Goal: Information Seeking & Learning: Check status

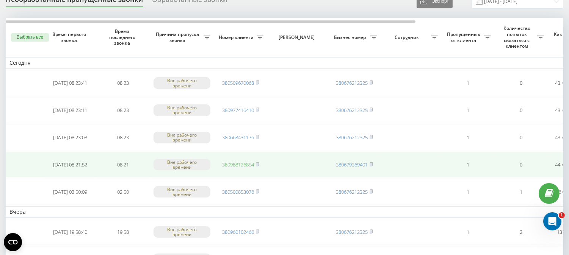
scroll to position [42, 0]
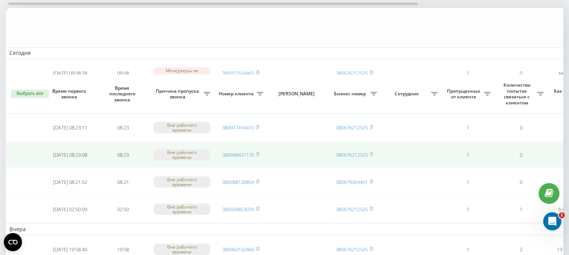
scroll to position [126, 0]
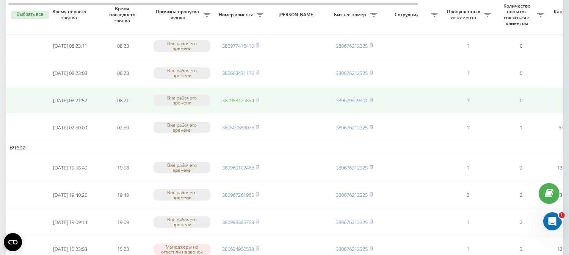
click at [232, 97] on link "380988126854" at bounding box center [238, 100] width 32 height 7
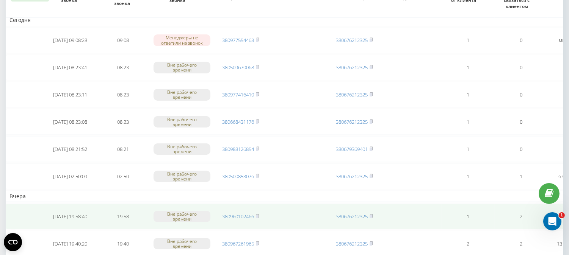
scroll to position [42, 0]
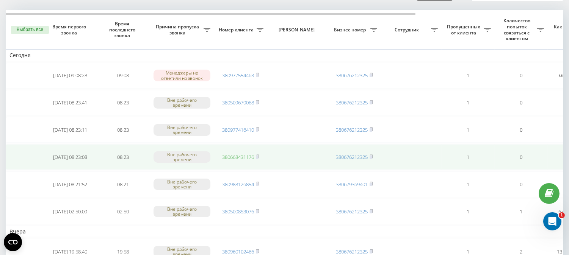
click at [232, 157] on link "380668431176" at bounding box center [238, 157] width 32 height 7
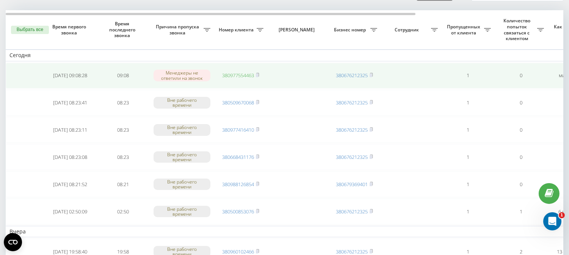
click at [234, 72] on link "380977554463" at bounding box center [238, 75] width 32 height 7
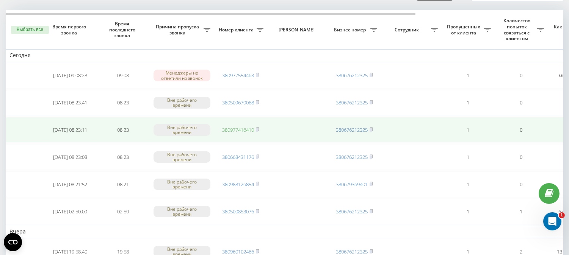
click at [233, 127] on link "380977416410" at bounding box center [238, 130] width 32 height 7
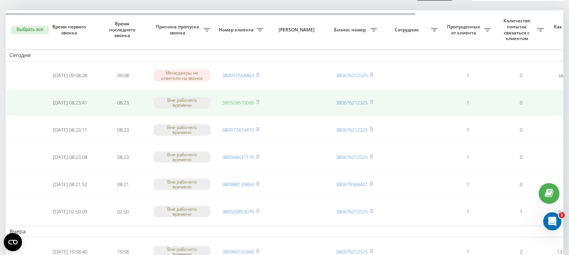
click at [232, 100] on link "380509670068" at bounding box center [238, 102] width 32 height 7
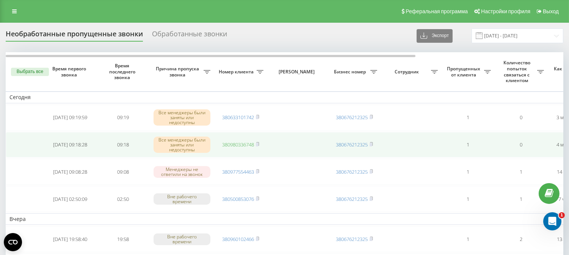
click at [229, 142] on link "380980336748" at bounding box center [238, 144] width 32 height 7
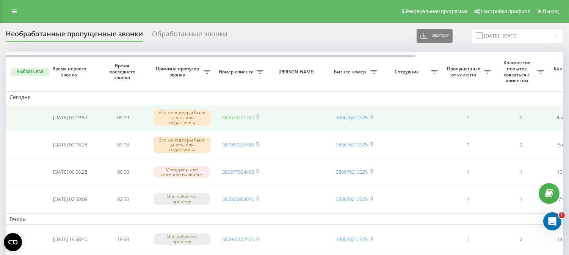
click at [233, 114] on link "380633101742" at bounding box center [238, 117] width 32 height 7
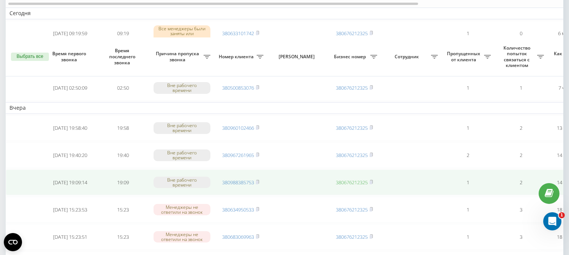
scroll to position [126, 0]
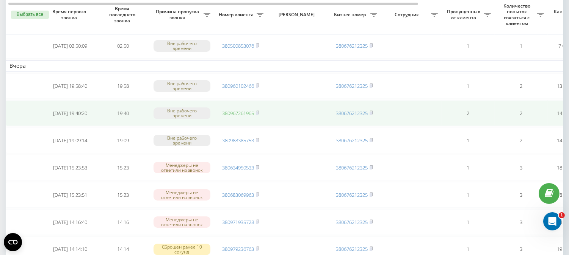
click at [243, 111] on link "380967261965" at bounding box center [238, 113] width 32 height 7
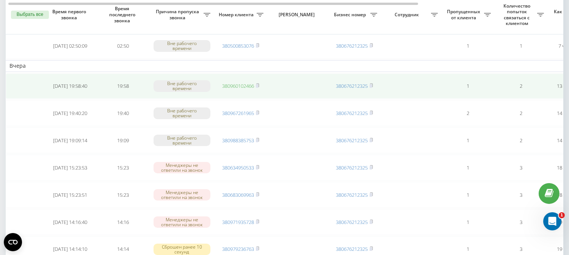
click at [234, 84] on link "380960102466" at bounding box center [238, 86] width 32 height 7
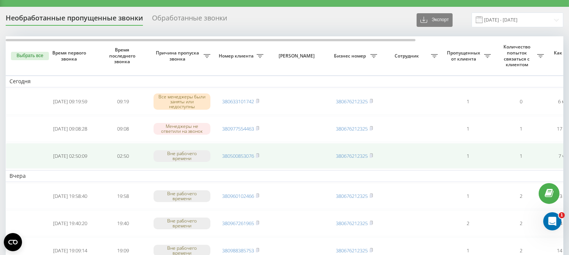
scroll to position [0, 0]
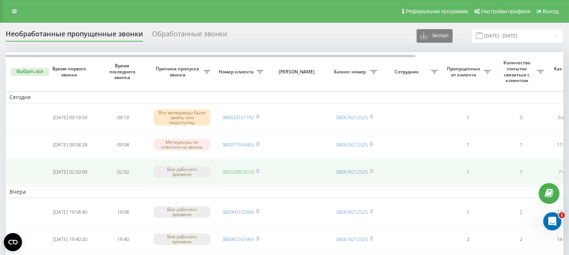
click at [229, 171] on link "380500853076" at bounding box center [238, 172] width 32 height 7
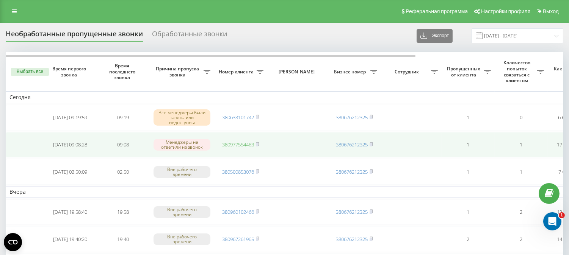
click at [228, 142] on link "380977554463" at bounding box center [238, 144] width 32 height 7
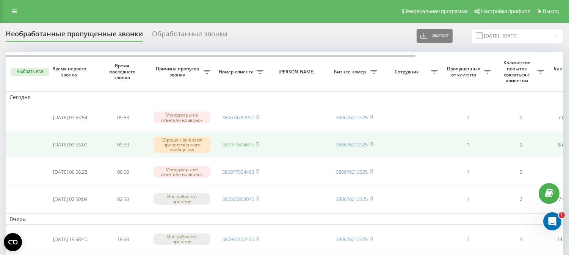
click at [231, 142] on link "380977694615" at bounding box center [238, 144] width 32 height 7
click at [232, 142] on link "380977694615" at bounding box center [238, 144] width 32 height 7
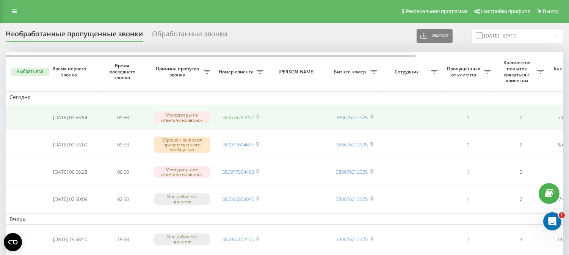
click at [229, 116] on link "380674780917" at bounding box center [238, 117] width 32 height 7
click at [240, 116] on link "380990114445" at bounding box center [238, 117] width 32 height 7
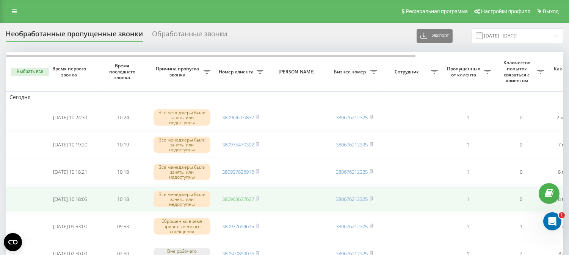
click at [243, 197] on link "380963627627" at bounding box center [238, 199] width 32 height 7
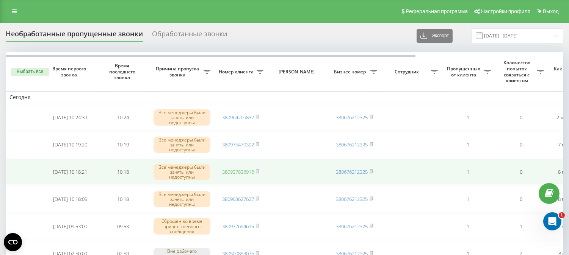
click at [236, 171] on link "380937836916" at bounding box center [238, 172] width 32 height 7
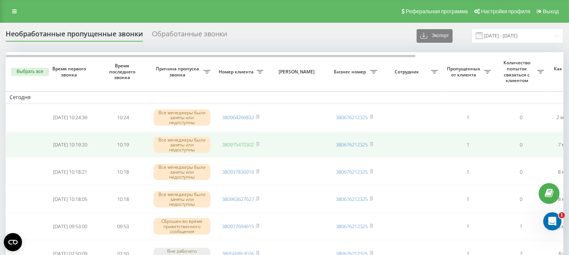
click at [240, 143] on link "380975470302" at bounding box center [238, 144] width 32 height 7
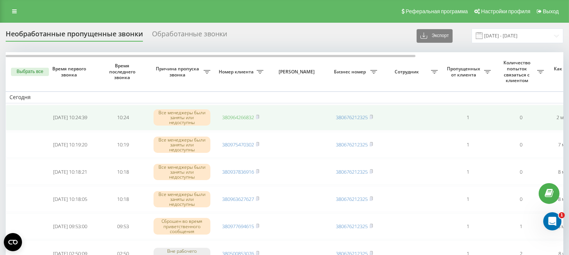
click at [222, 117] on link "380964266832" at bounding box center [238, 117] width 32 height 7
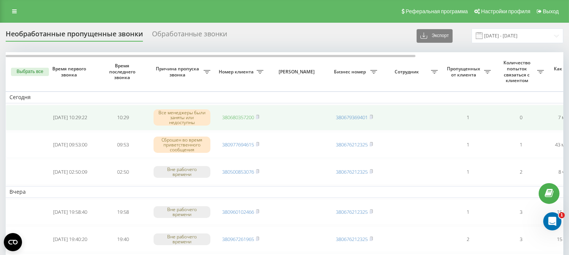
click at [236, 116] on link "380680357200" at bounding box center [238, 117] width 32 height 7
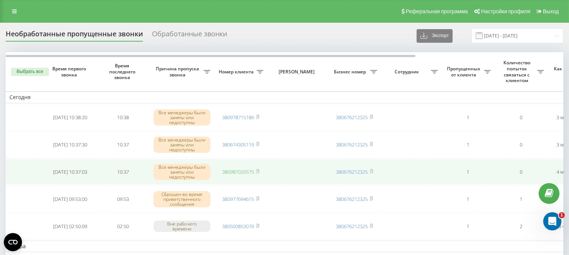
click at [230, 169] on link "380987026575" at bounding box center [238, 172] width 32 height 7
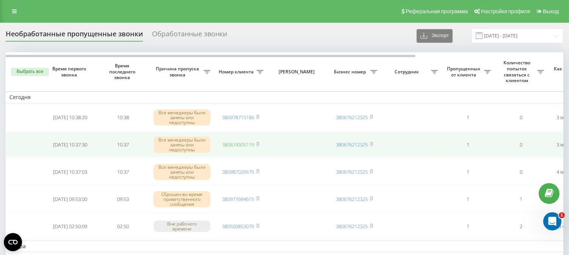
click at [240, 143] on link "380674305119" at bounding box center [238, 144] width 32 height 7
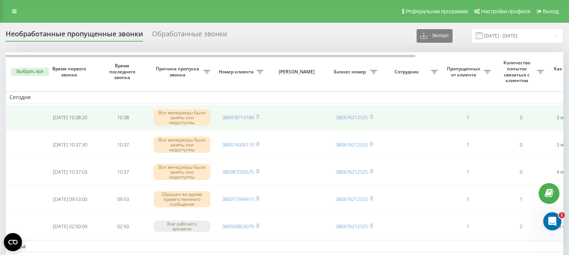
click at [228, 113] on td "380978715186" at bounding box center [240, 118] width 53 height 26
click at [229, 116] on link "380978715186" at bounding box center [238, 117] width 32 height 7
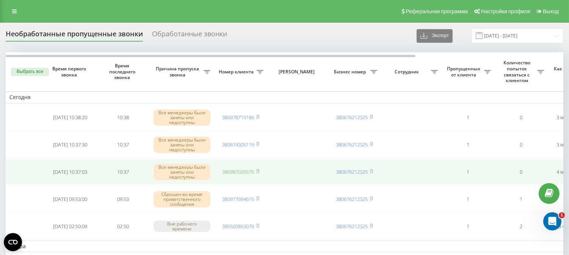
click at [237, 173] on link "380987026575" at bounding box center [238, 172] width 32 height 7
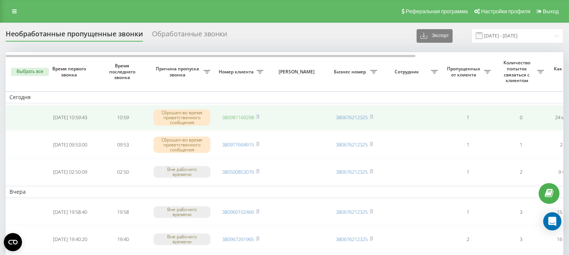
click at [238, 116] on link "380981169298" at bounding box center [238, 117] width 32 height 7
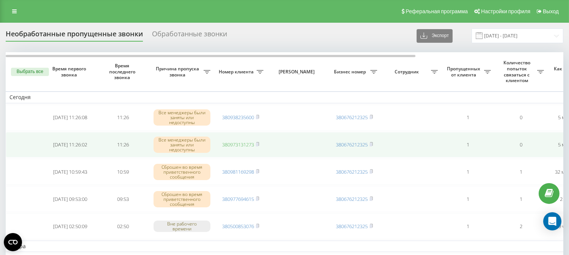
click at [238, 143] on link "380973131273" at bounding box center [238, 144] width 32 height 7
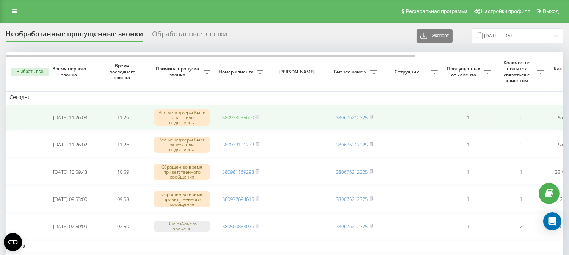
click at [233, 115] on link "380938235600" at bounding box center [238, 117] width 32 height 7
